Goal: Transaction & Acquisition: Purchase product/service

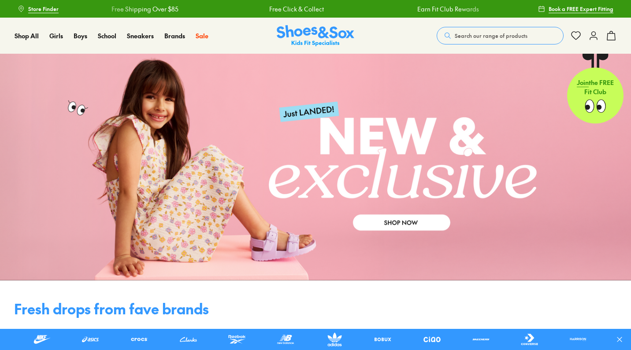
click at [481, 36] on span "Search our range of products" at bounding box center [491, 36] width 73 height 8
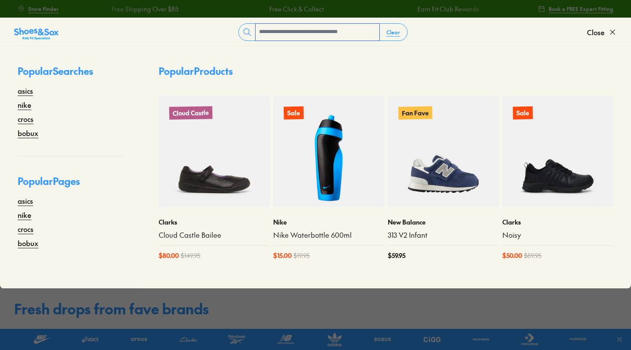
type input "*"
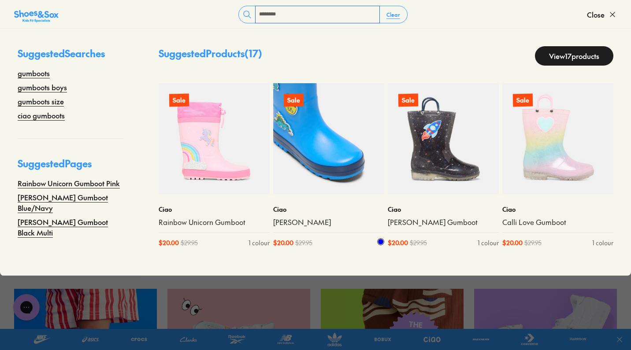
scroll to position [24, 0]
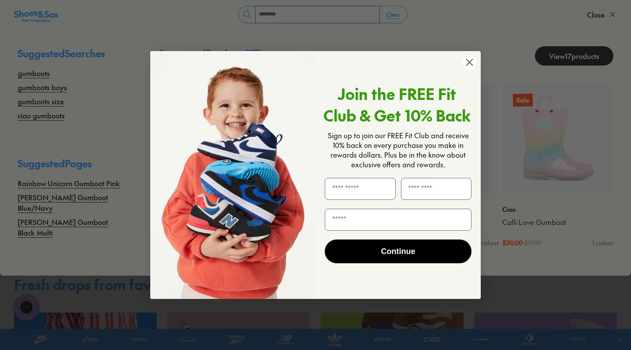
type input "********"
click at [466, 62] on circle "Close dialog" at bounding box center [469, 62] width 15 height 15
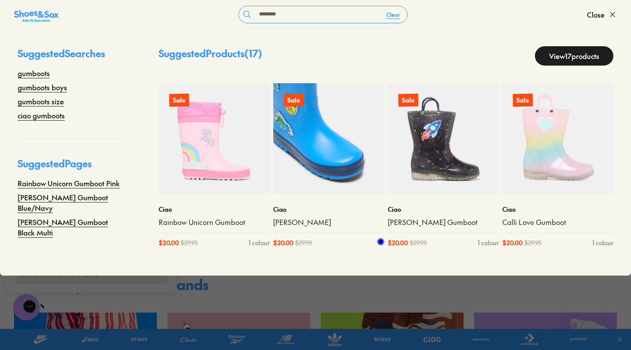
click at [293, 135] on img at bounding box center [328, 138] width 111 height 111
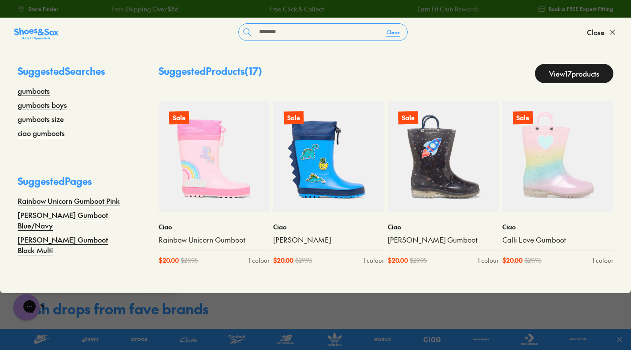
scroll to position [0, 0]
click at [560, 76] on link "View 17 products" at bounding box center [574, 73] width 78 height 19
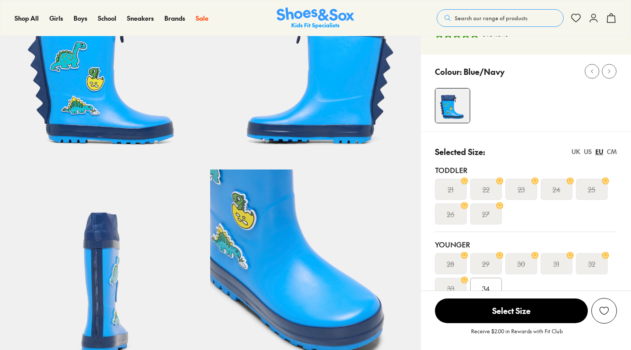
select select "*"
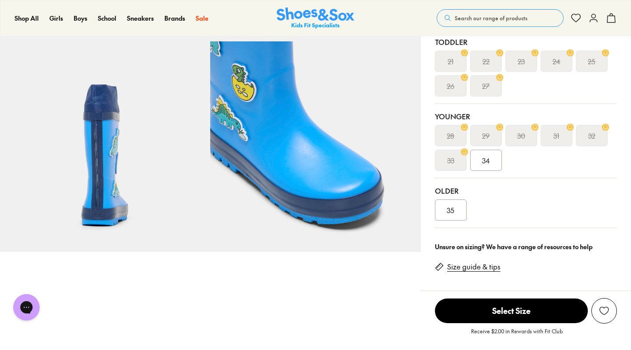
scroll to position [223, 0]
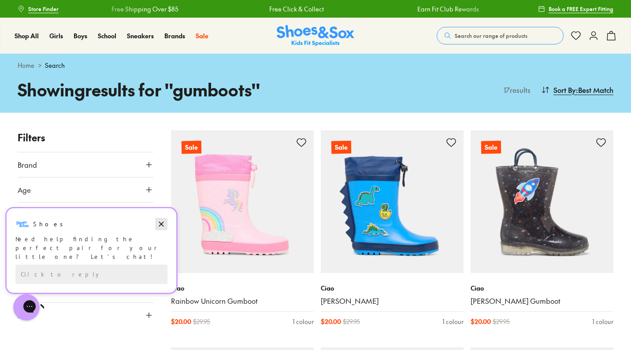
click at [161, 222] on icon "Dismiss campaign" at bounding box center [161, 224] width 9 height 11
